Goal: Information Seeking & Learning: Learn about a topic

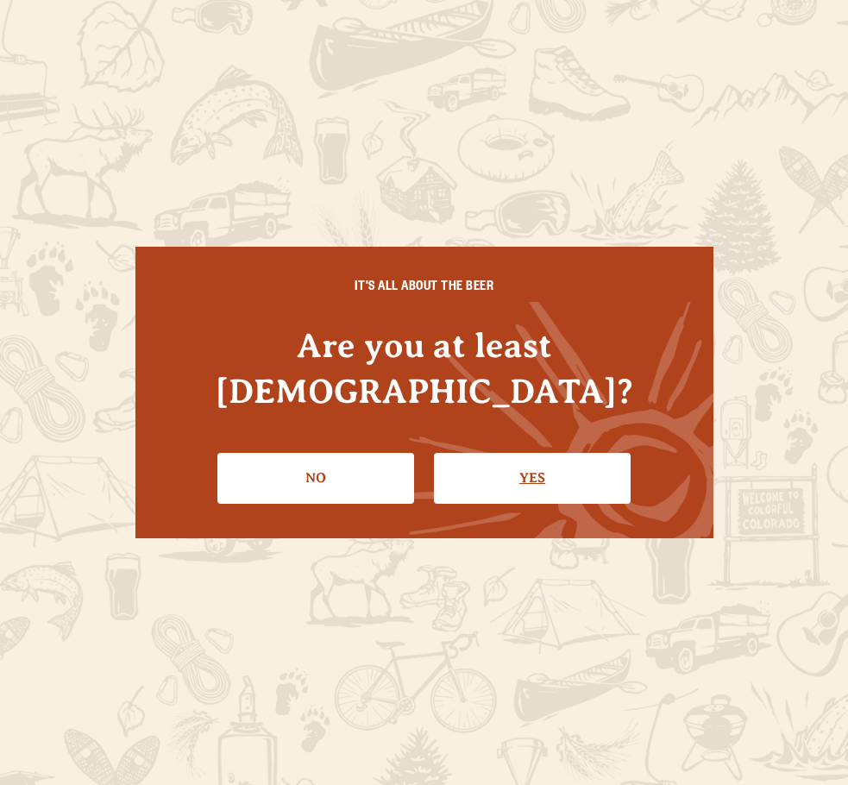
click at [492, 457] on link "Yes" at bounding box center [532, 478] width 197 height 50
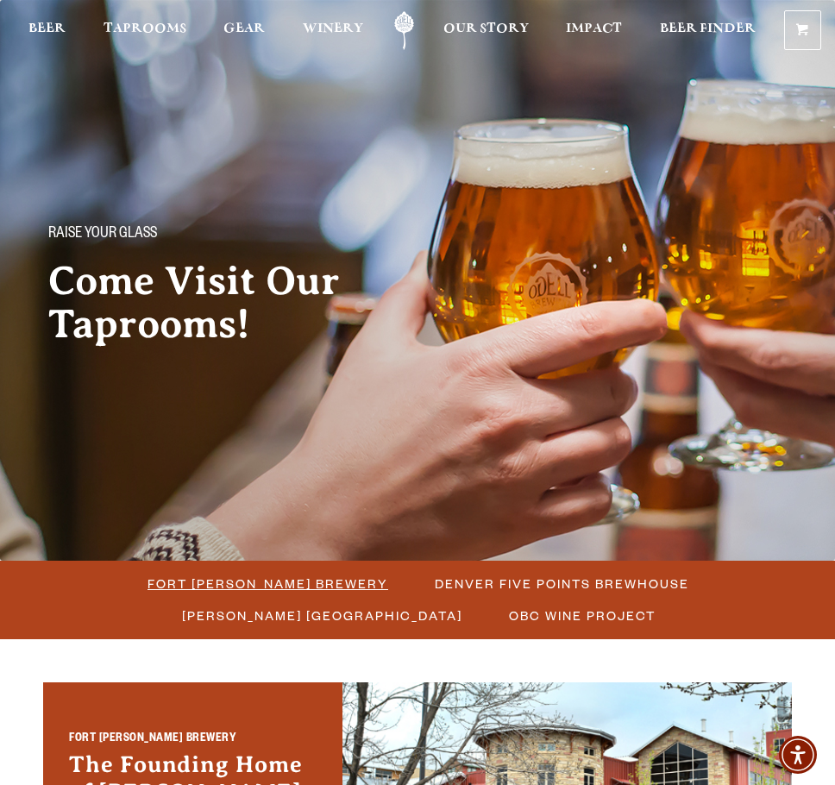
click at [291, 580] on span "Fort Collins Brewery" at bounding box center [267, 583] width 241 height 25
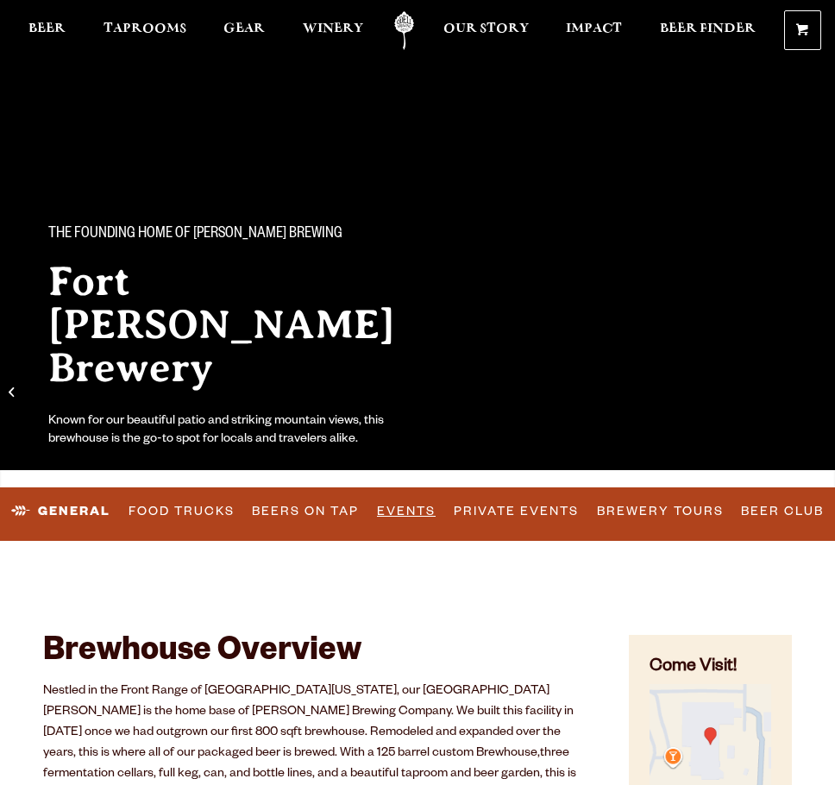
click at [403, 510] on link "Events" at bounding box center [406, 511] width 72 height 40
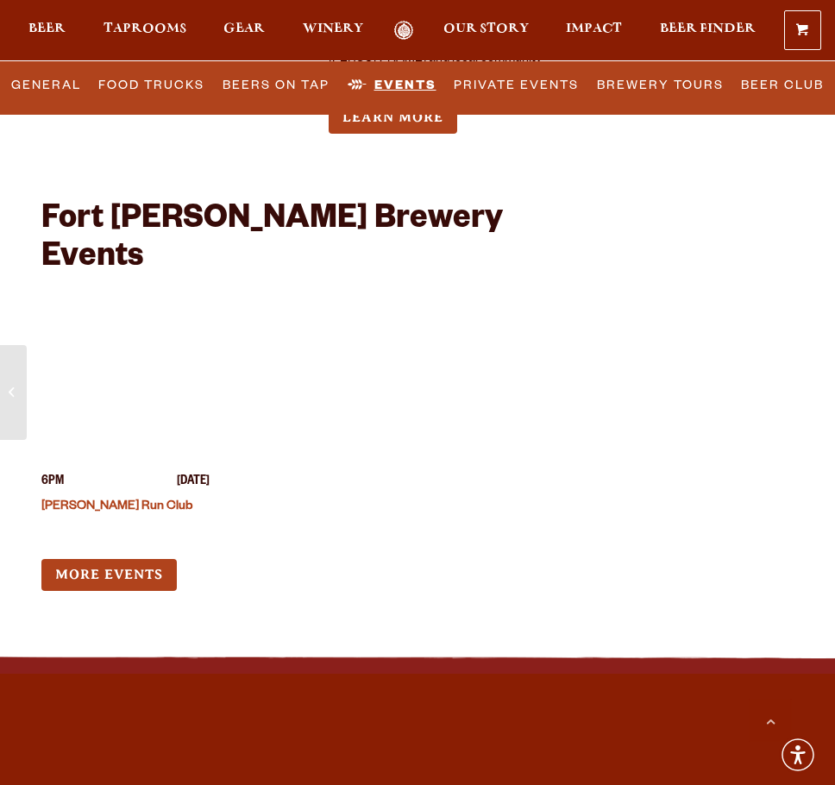
scroll to position [7785, 0]
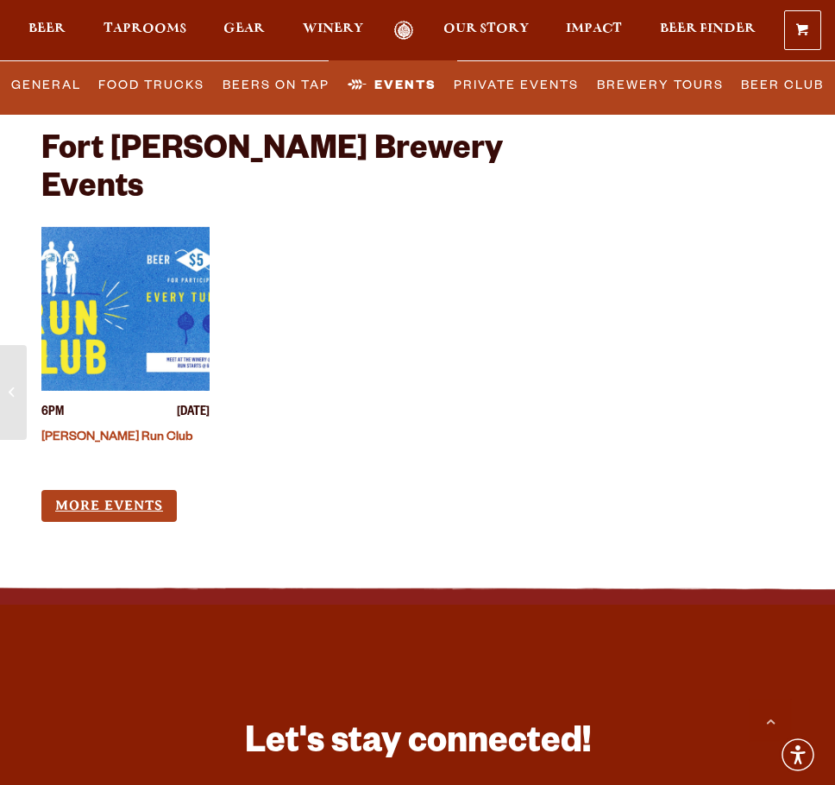
click at [119, 490] on link "More Events" at bounding box center [108, 506] width 135 height 32
click at [124, 31] on span "Taprooms" at bounding box center [144, 29] width 83 height 14
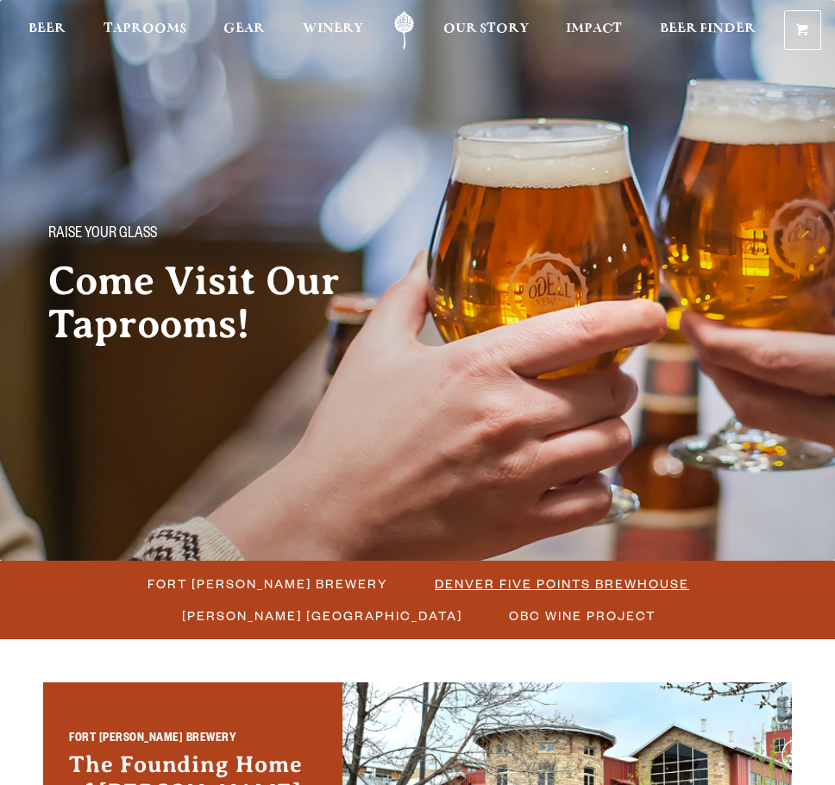
click at [487, 585] on span "Denver Five Points Brewhouse" at bounding box center [562, 583] width 254 height 25
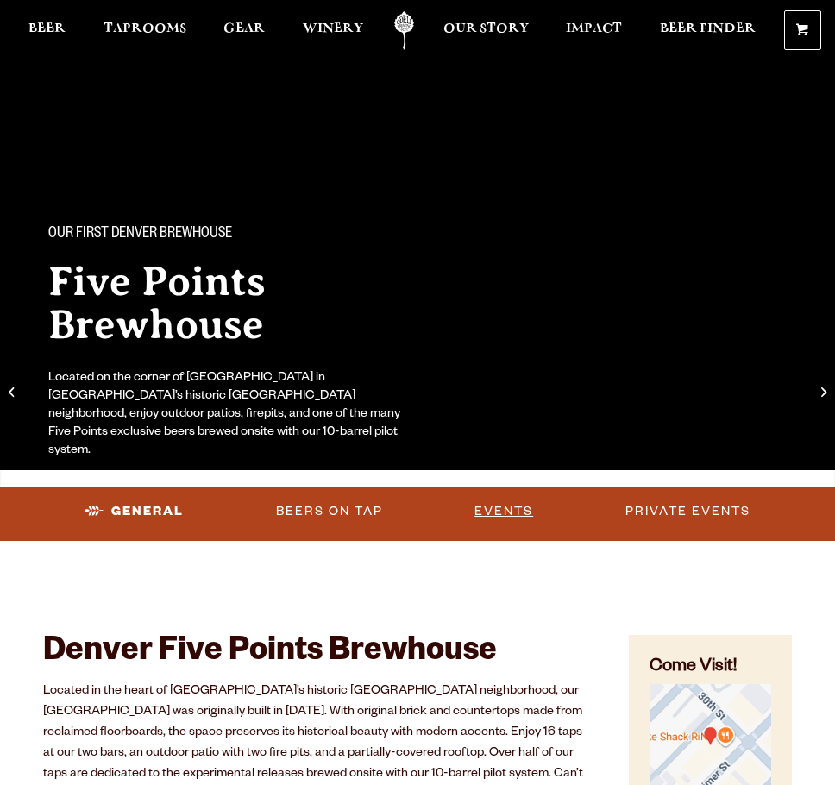
click at [498, 512] on link "Events" at bounding box center [503, 511] width 72 height 40
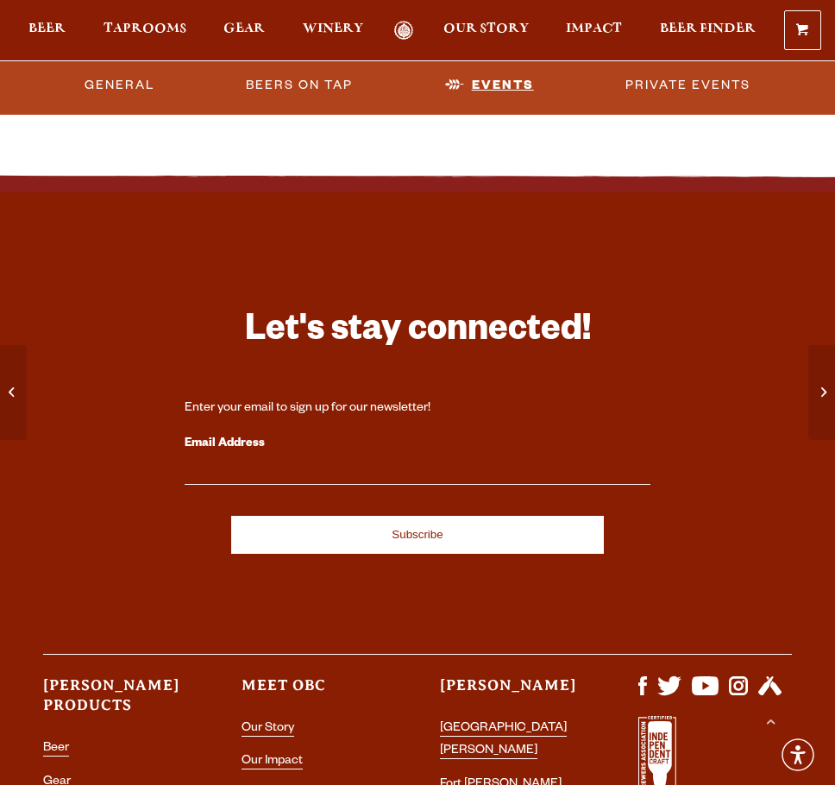
scroll to position [5550, 0]
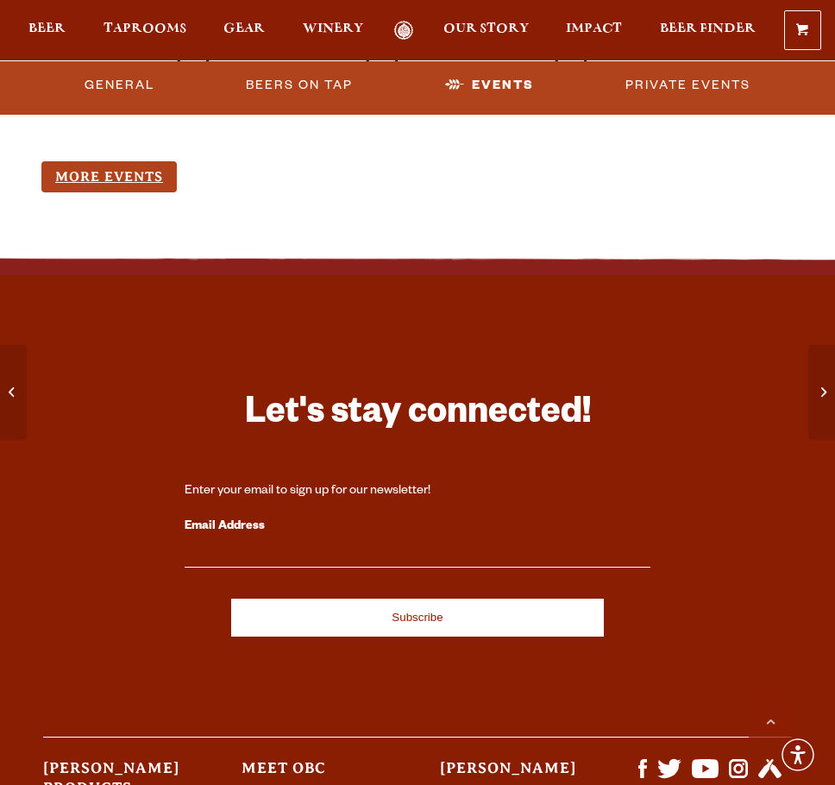
click at [123, 193] on link "More Events" at bounding box center [108, 177] width 135 height 32
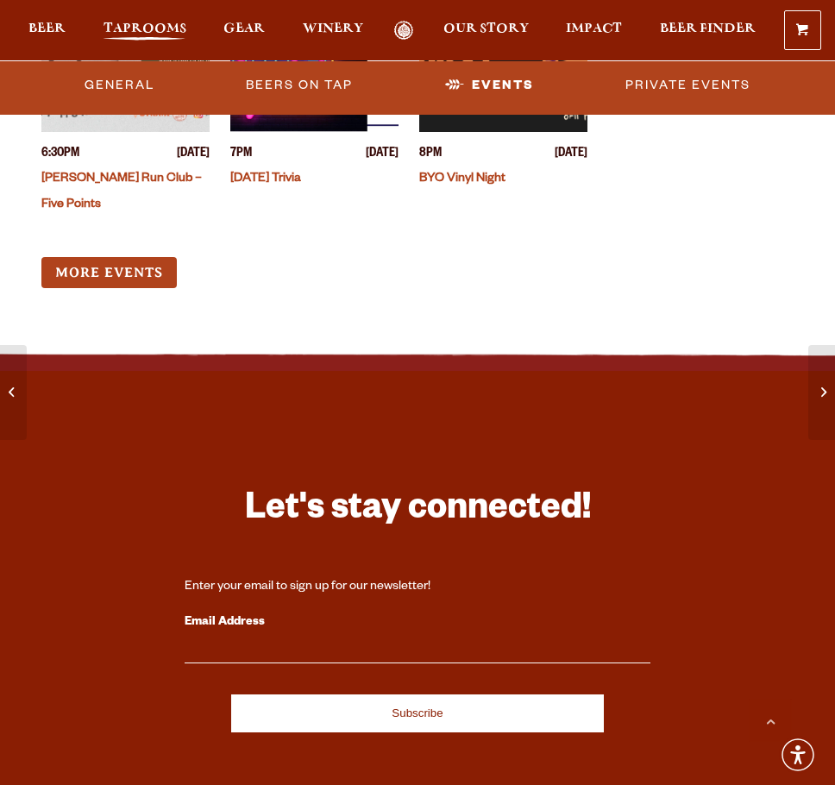
click at [136, 34] on span "Taprooms" at bounding box center [144, 29] width 83 height 14
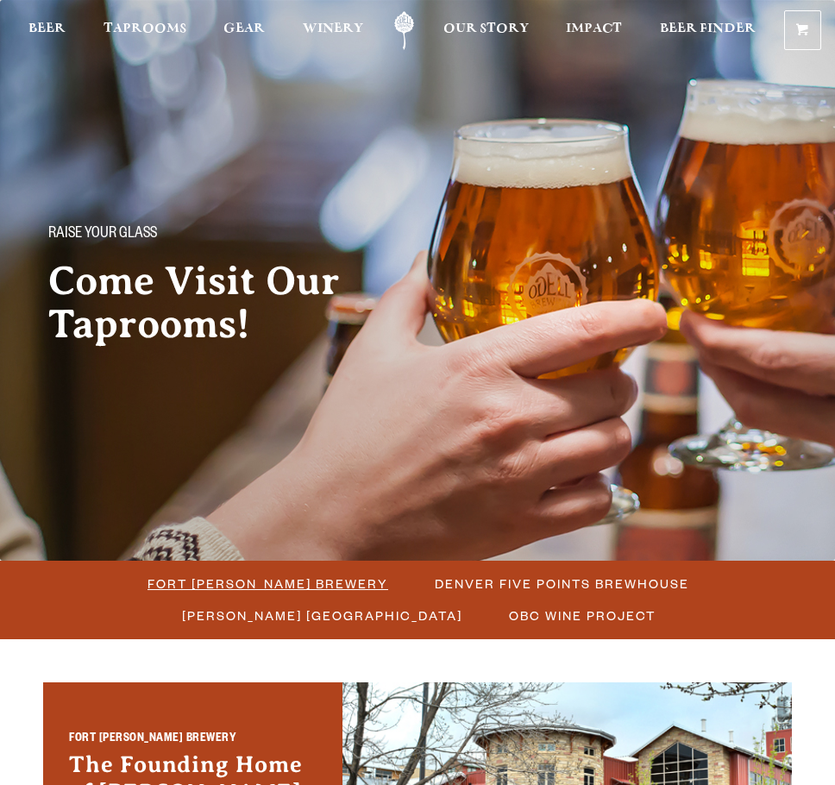
click at [277, 573] on span "Fort [PERSON_NAME] Brewery" at bounding box center [267, 583] width 241 height 25
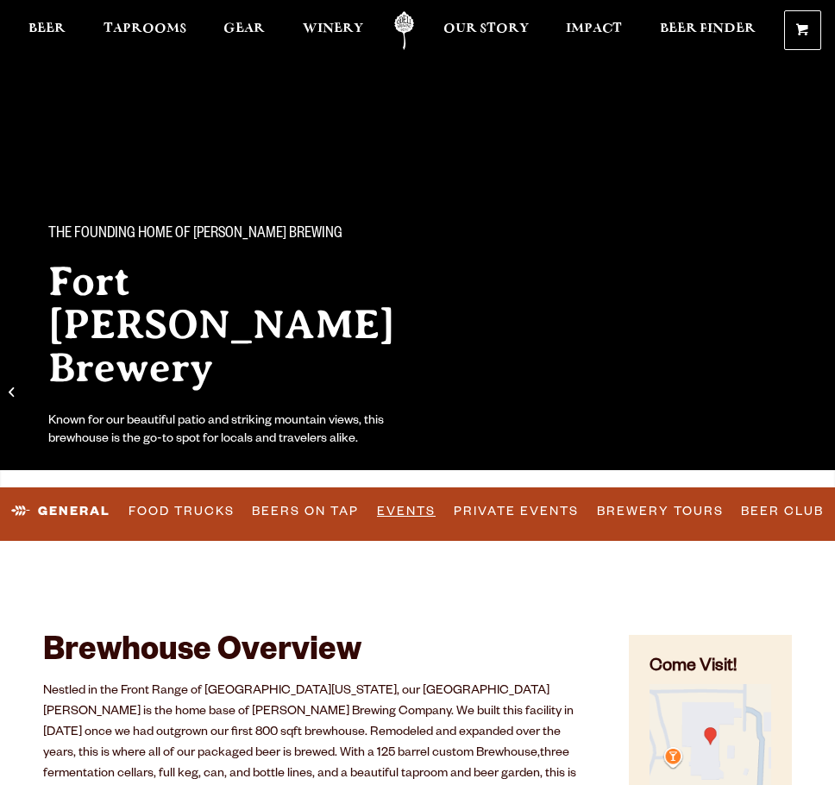
click at [413, 507] on link "Events" at bounding box center [406, 511] width 72 height 40
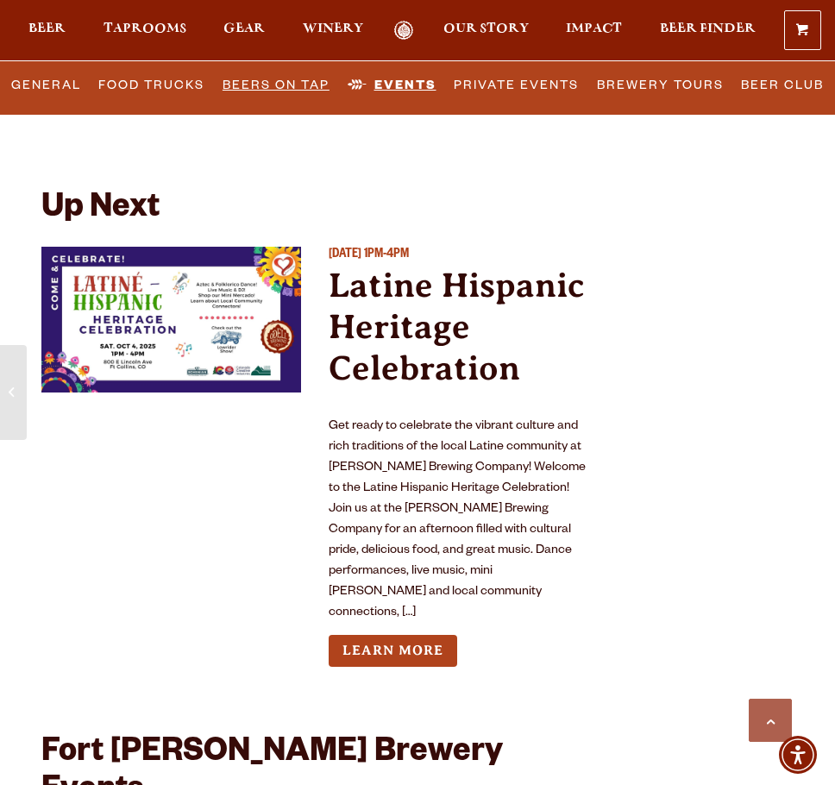
scroll to position [7182, 0]
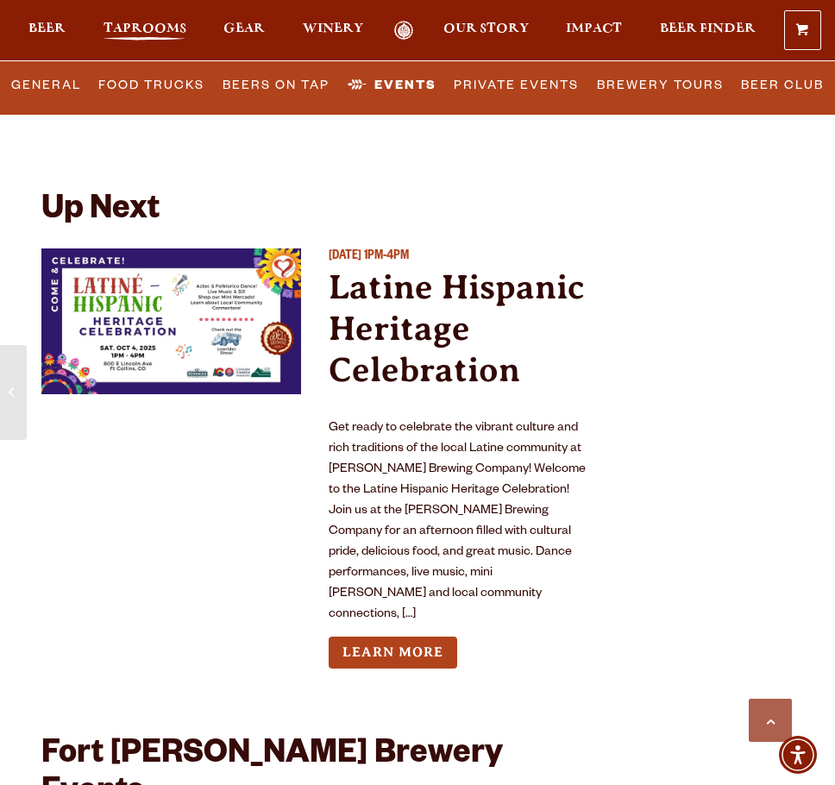
click at [162, 29] on span "Taprooms" at bounding box center [144, 29] width 83 height 14
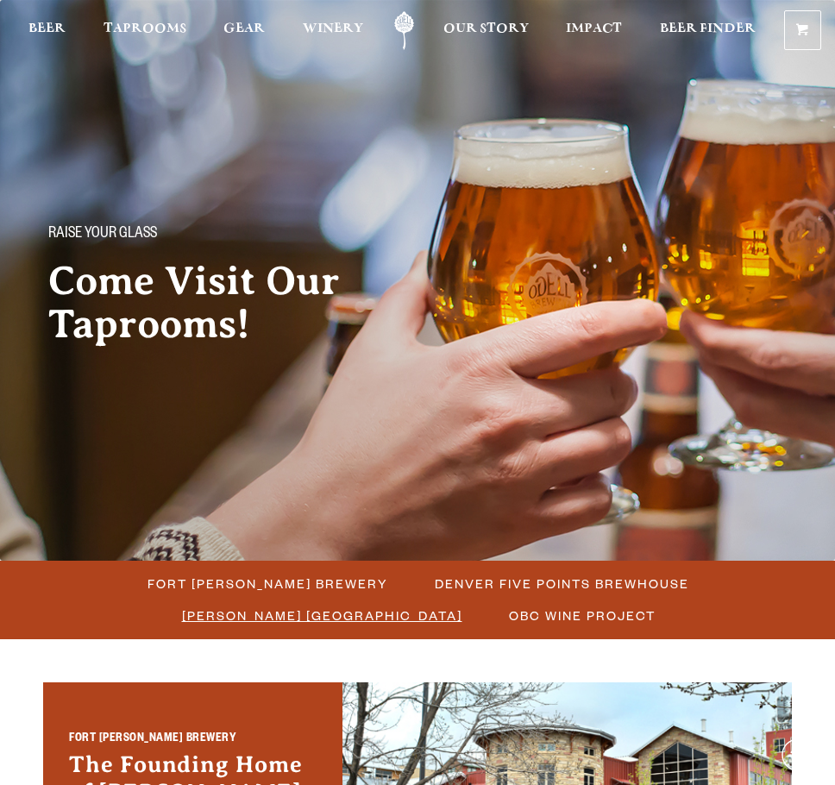
click at [353, 617] on span "[PERSON_NAME] [GEOGRAPHIC_DATA]" at bounding box center [322, 615] width 280 height 25
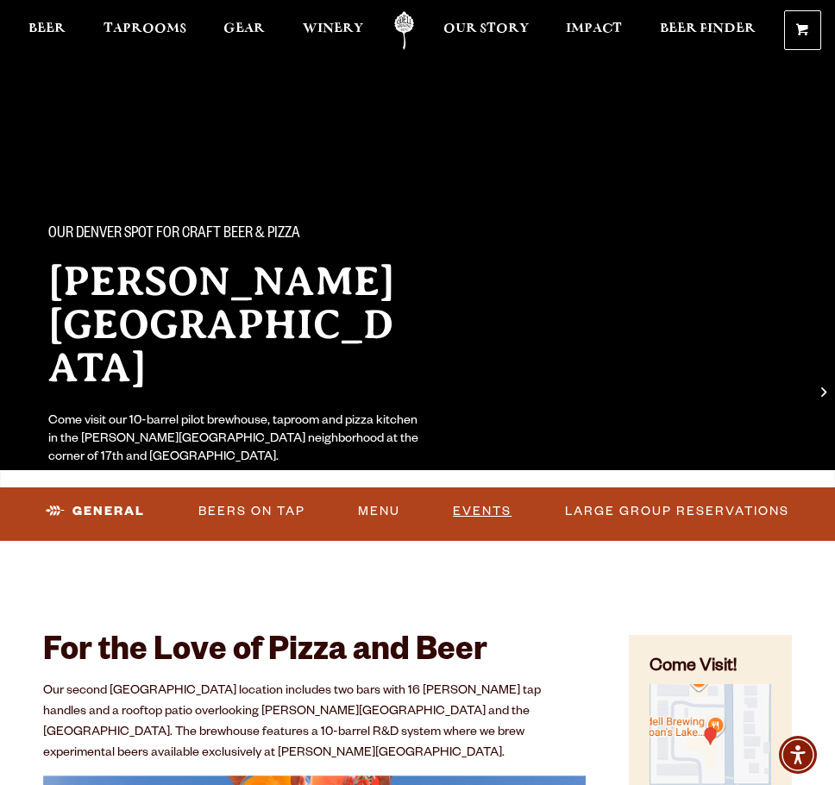
click at [473, 513] on link "Events" at bounding box center [482, 511] width 72 height 40
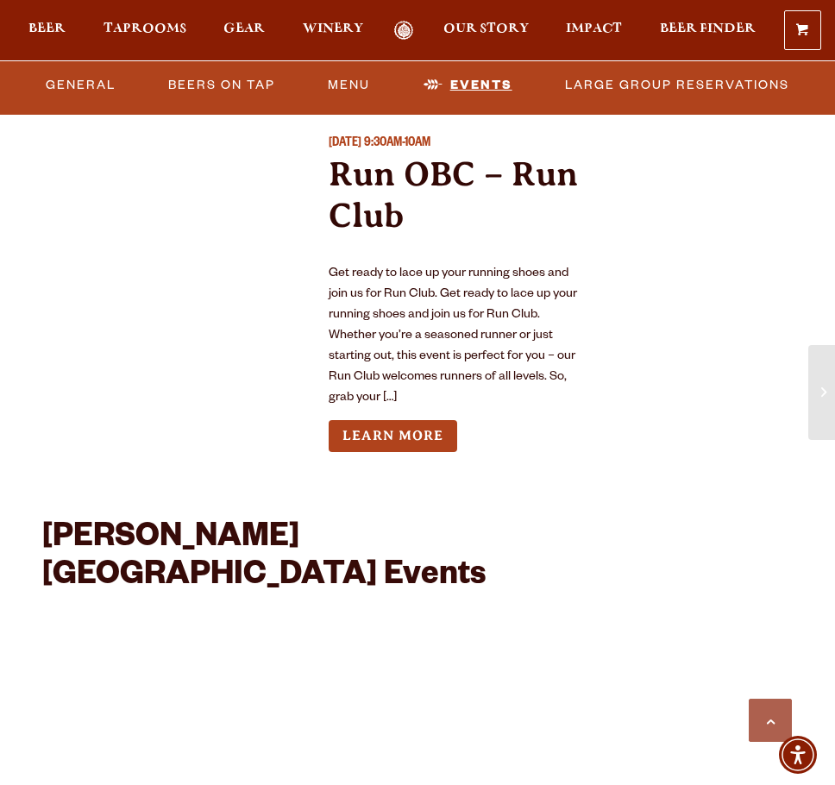
scroll to position [4392, 0]
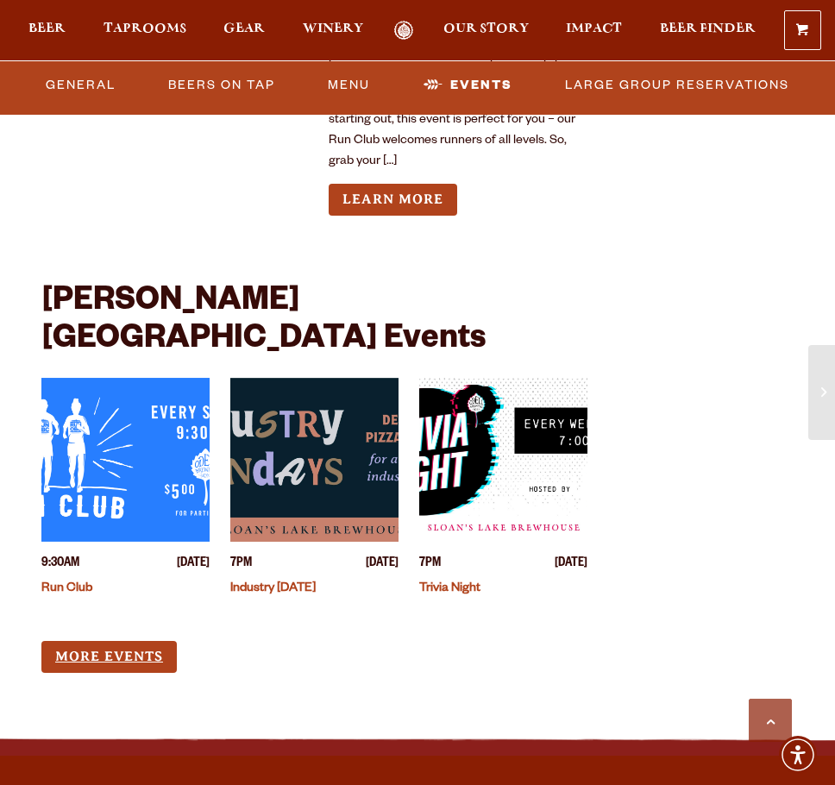
click at [140, 641] on link "More Events" at bounding box center [108, 657] width 135 height 32
click at [119, 35] on span "Taprooms" at bounding box center [144, 29] width 83 height 14
